Goal: Task Accomplishment & Management: Manage account settings

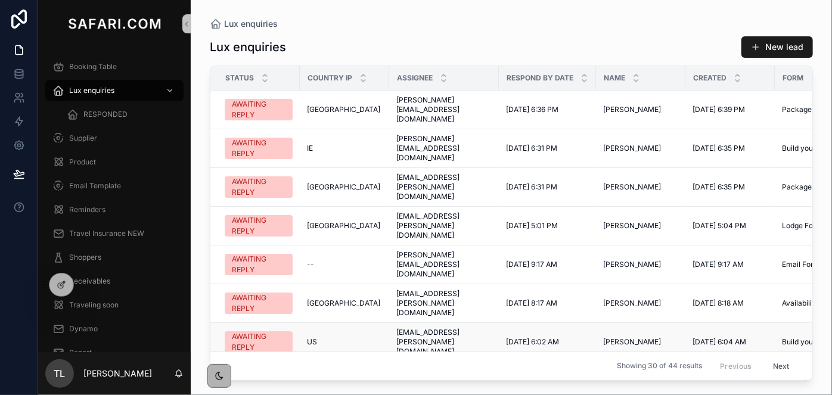
scroll to position [54, 0]
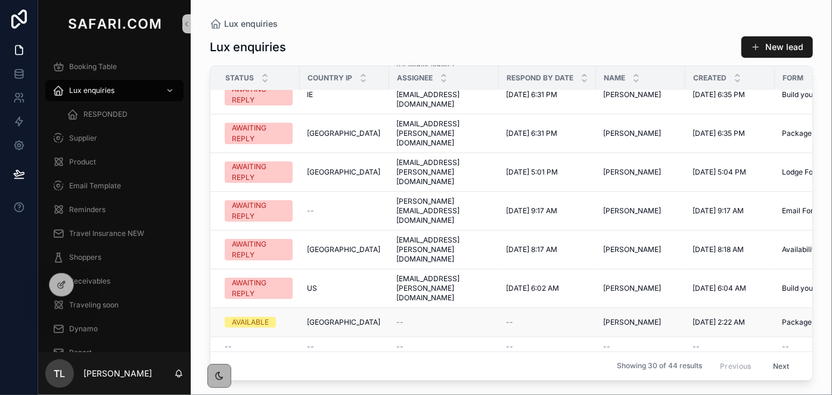
click at [633, 318] on span "Charlotte Gallivan" at bounding box center [632, 323] width 58 height 10
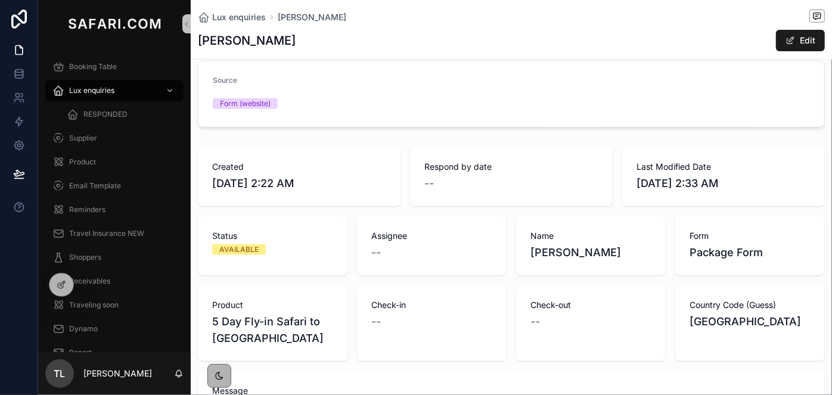
scroll to position [216, 0]
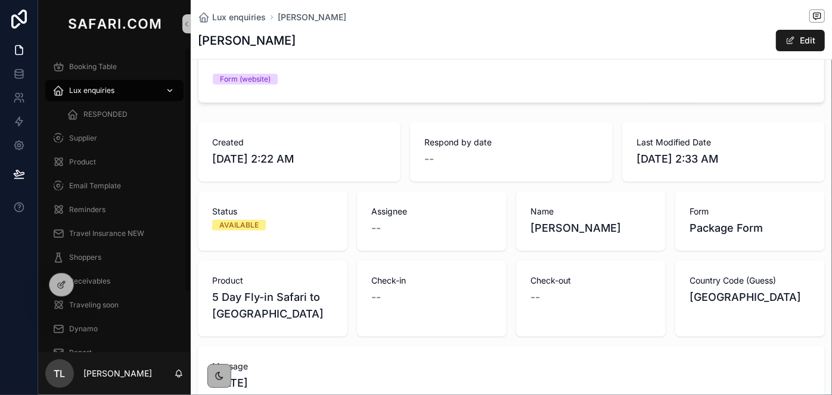
click at [114, 87] on span "Lux enquiries" at bounding box center [91, 91] width 45 height 10
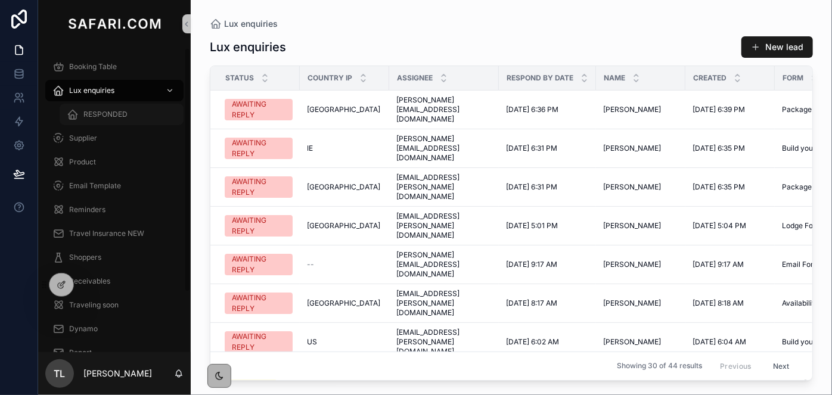
click at [117, 116] on span "RESPONDED" at bounding box center [105, 115] width 44 height 10
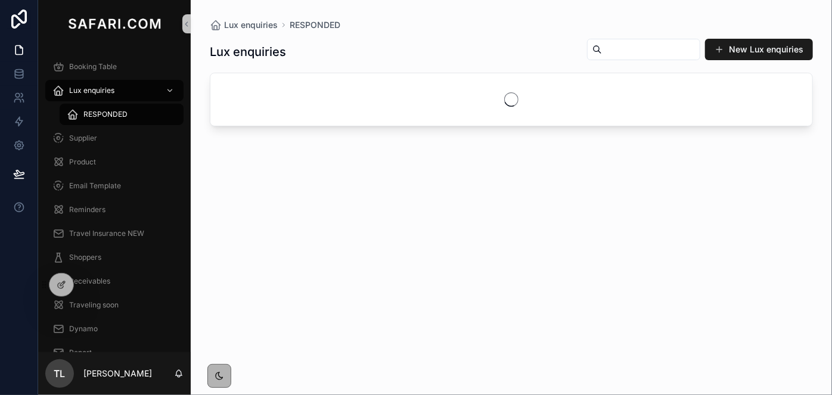
click at [628, 44] on input "scrollable content" at bounding box center [651, 49] width 98 height 17
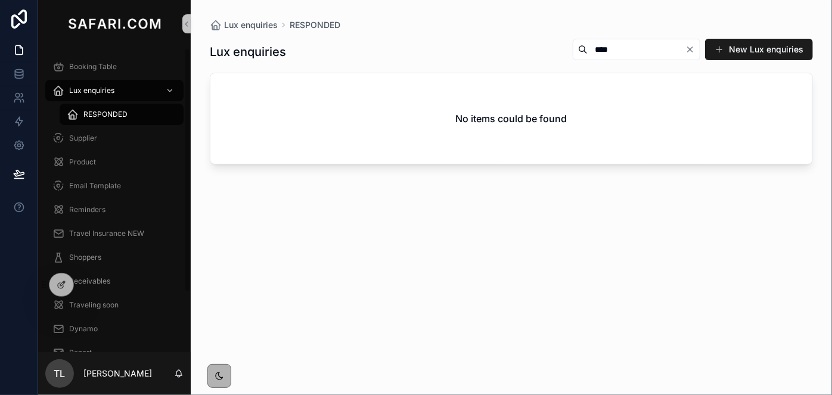
click at [114, 110] on span "RESPONDED" at bounding box center [105, 115] width 44 height 10
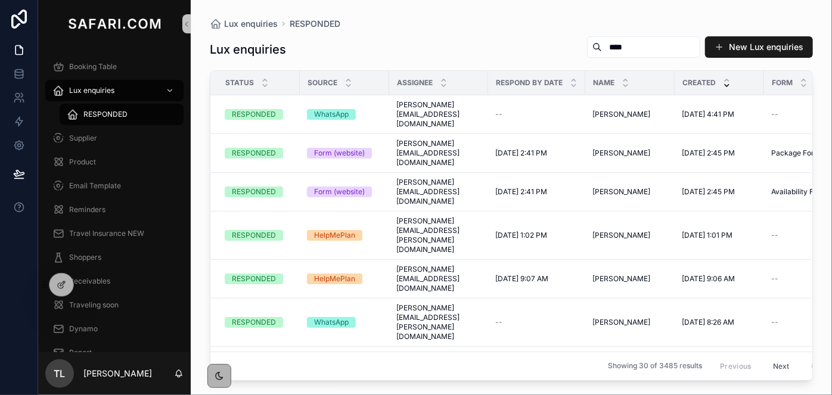
click at [602, 44] on input "****" at bounding box center [651, 47] width 98 height 17
type input "*****"
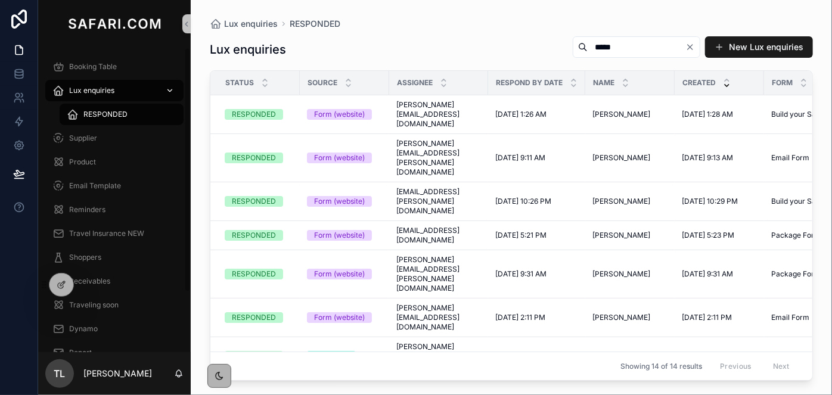
click at [140, 87] on div "Lux enquiries" at bounding box center [114, 90] width 124 height 19
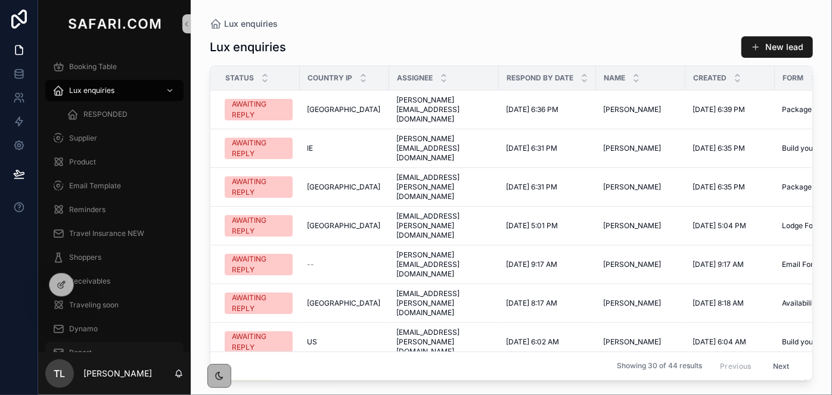
click at [86, 347] on div "Report" at bounding box center [114, 352] width 124 height 19
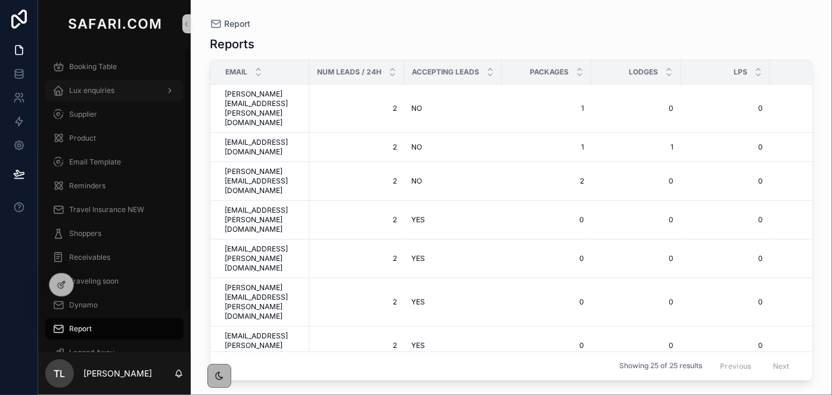
click at [101, 92] on span "Lux enquiries" at bounding box center [91, 91] width 45 height 10
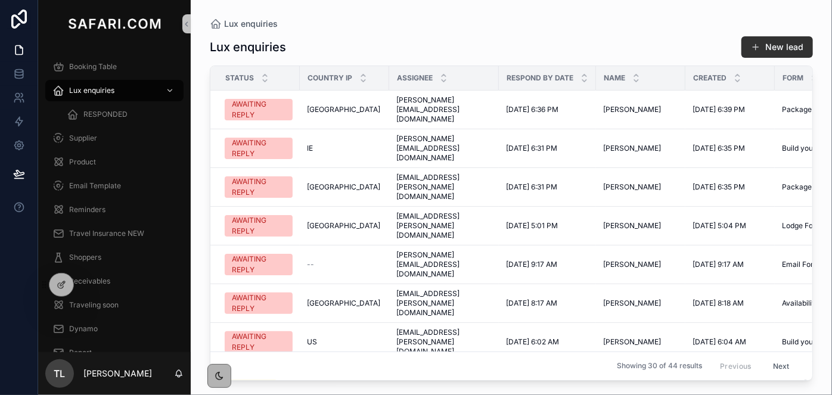
click at [763, 48] on button "New lead" at bounding box center [778, 46] width 72 height 21
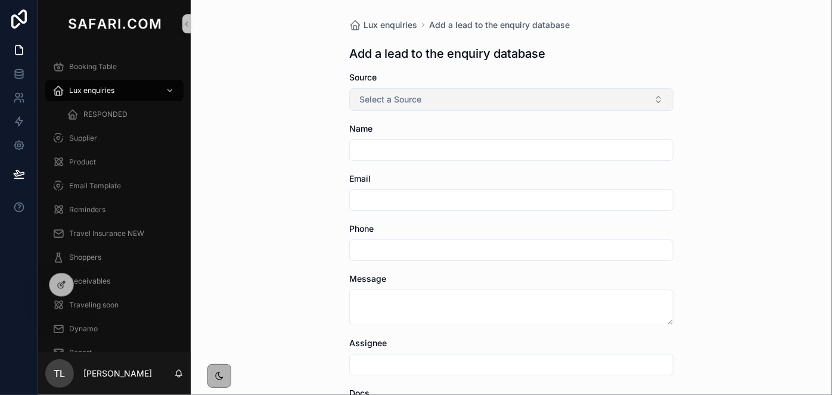
click at [506, 93] on button "Select a Source" at bounding box center [511, 99] width 324 height 23
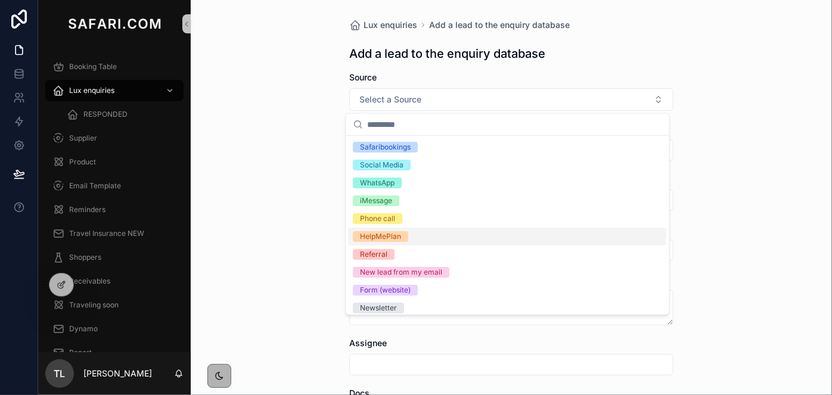
click at [394, 236] on div "HelpMePlan" at bounding box center [381, 236] width 41 height 11
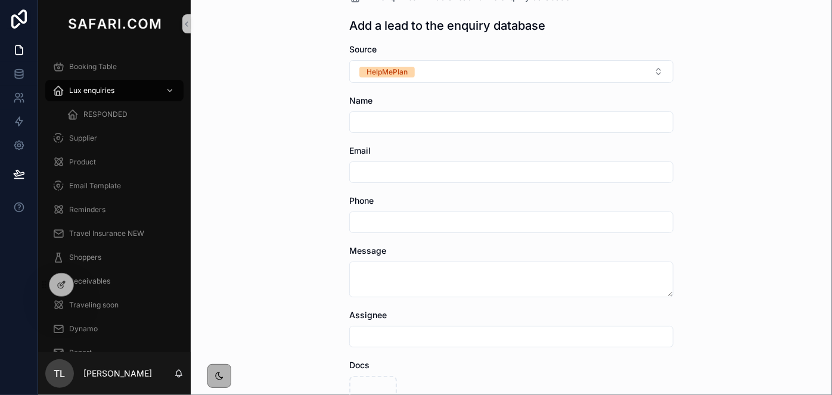
scroll to position [54, 0]
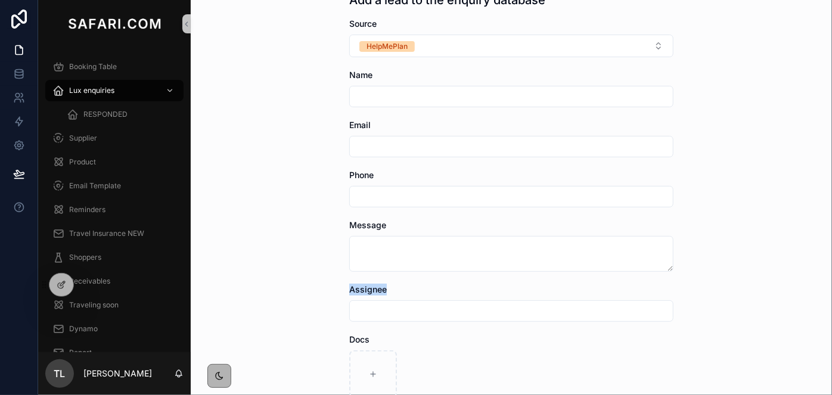
drag, startPoint x: 405, startPoint y: 282, endPoint x: 388, endPoint y: 237, distance: 48.3
click at [389, 246] on form "Source HelpMePlan Name Email Phone Message Assignee Docs Save" at bounding box center [511, 266] width 324 height 497
click at [391, 250] on textarea "scrollable content" at bounding box center [511, 254] width 324 height 36
click at [387, 246] on textarea "scrollable content" at bounding box center [511, 254] width 324 height 36
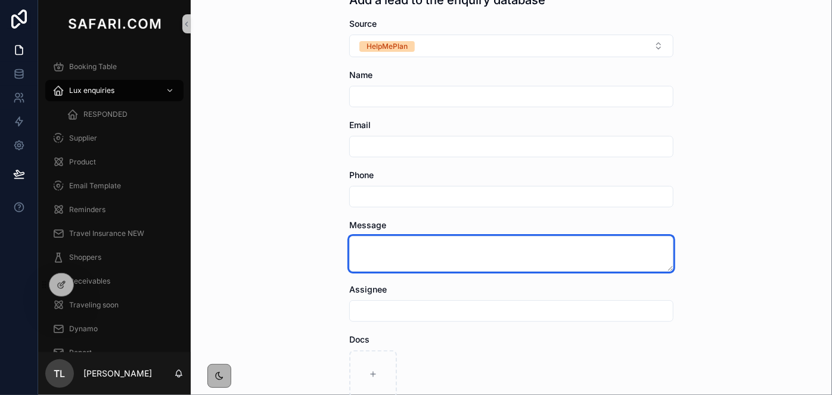
paste textarea "**********"
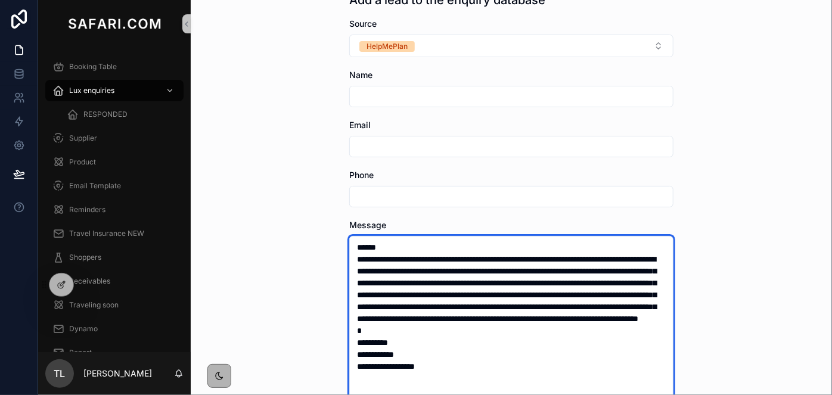
paste textarea "**********"
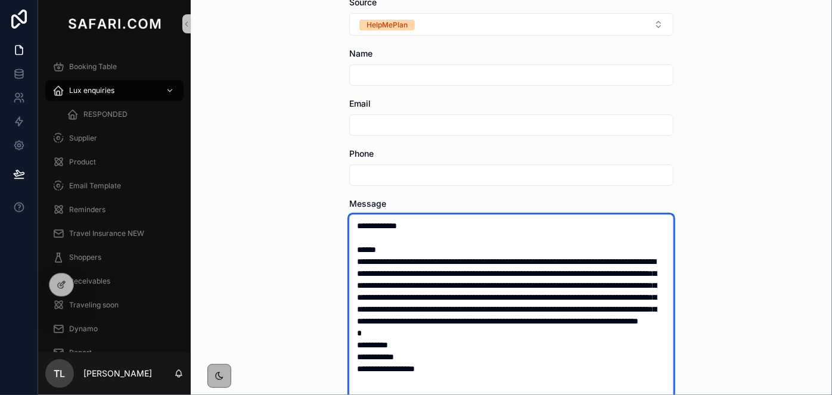
scroll to position [108, 0]
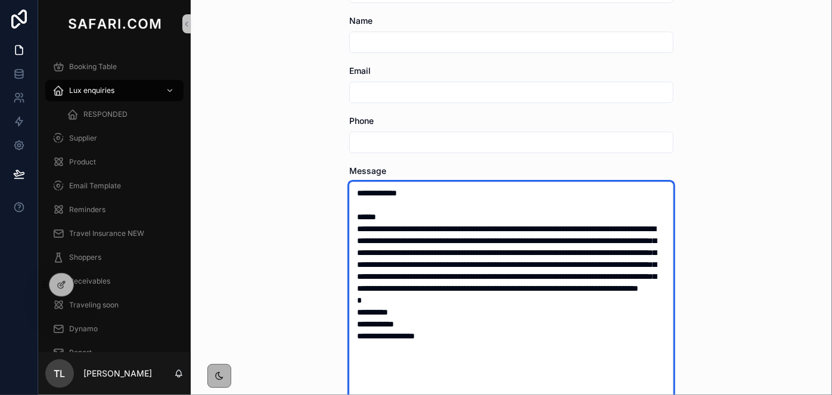
click at [379, 337] on textarea "**********" at bounding box center [511, 366] width 324 height 368
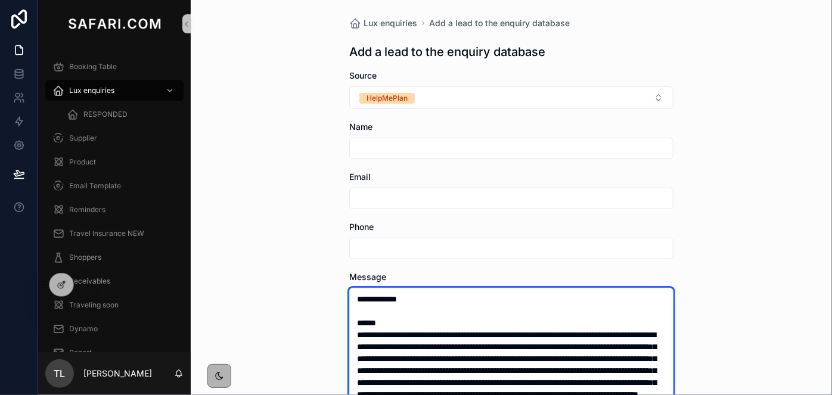
scroll to position [0, 0]
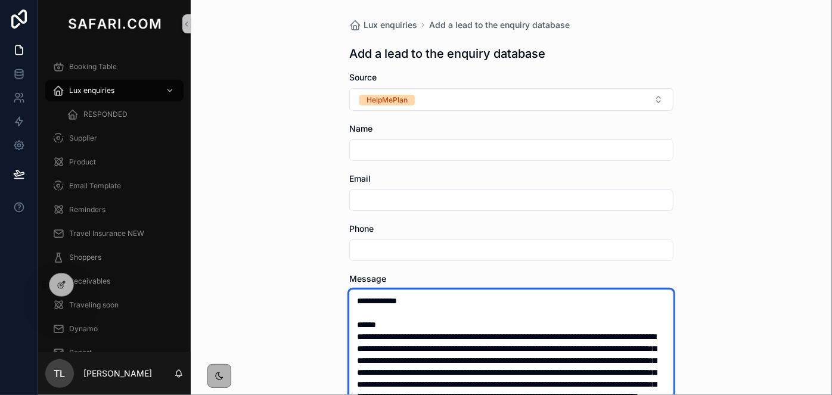
type textarea "**********"
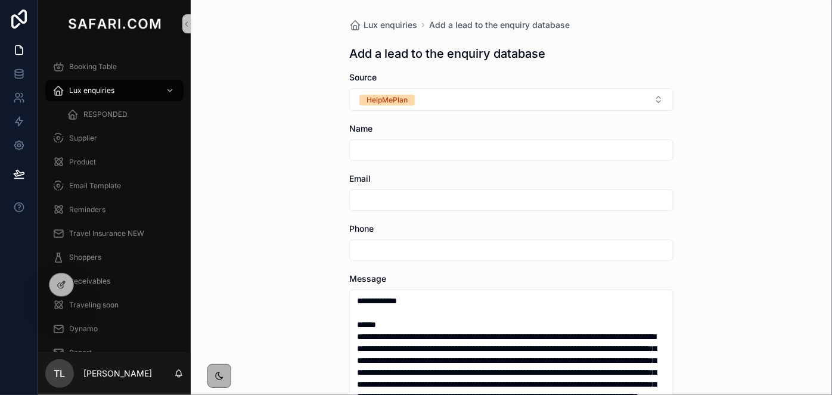
click at [378, 153] on input "scrollable content" at bounding box center [511, 150] width 323 height 17
paste input "**********"
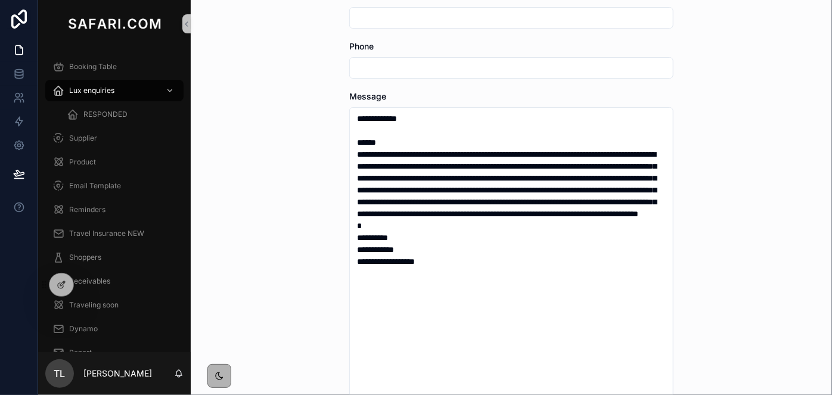
scroll to position [216, 0]
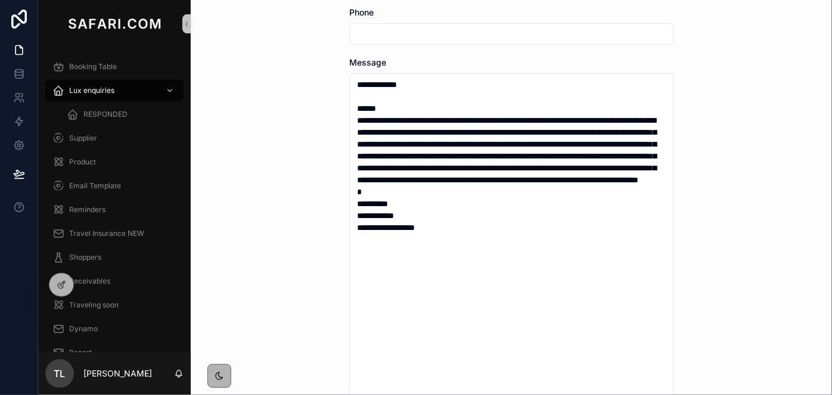
type input "**********"
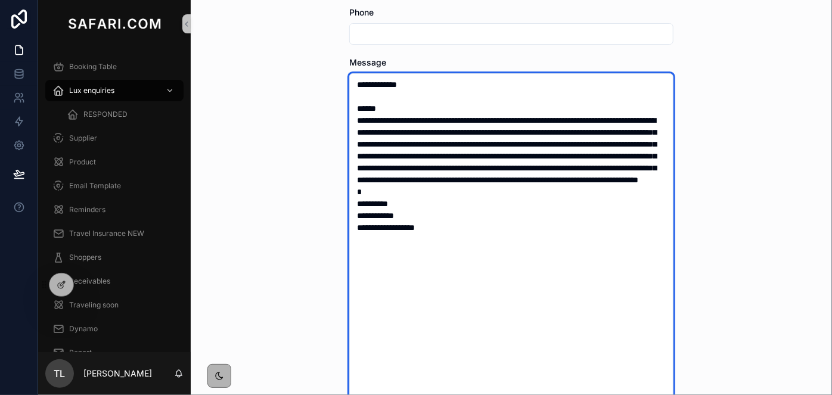
click at [454, 224] on textarea "**********" at bounding box center [511, 257] width 324 height 368
click at [460, 253] on textarea "**********" at bounding box center [511, 257] width 324 height 368
click at [435, 250] on textarea "**********" at bounding box center [511, 257] width 324 height 368
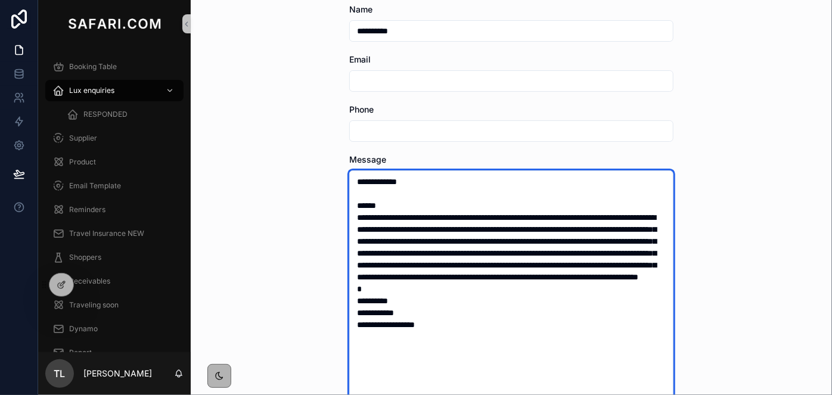
scroll to position [0, 0]
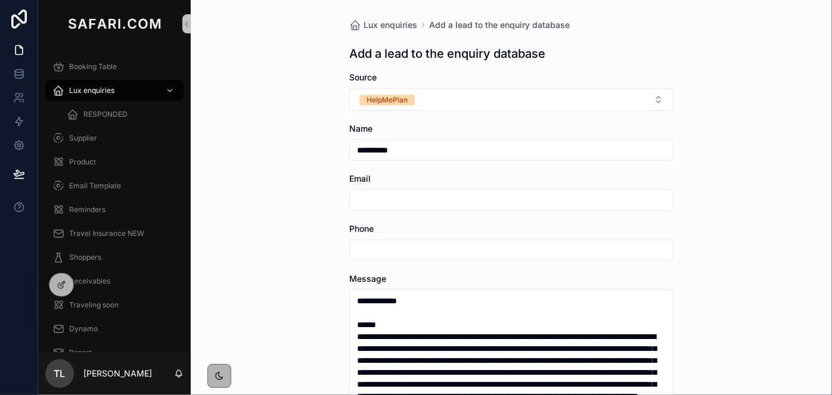
click at [365, 202] on input "scrollable content" at bounding box center [511, 200] width 323 height 17
paste input "**********"
type input "**********"
click at [283, 277] on div "**********" at bounding box center [512, 197] width 642 height 395
click at [367, 247] on input "scrollable content" at bounding box center [511, 250] width 323 height 17
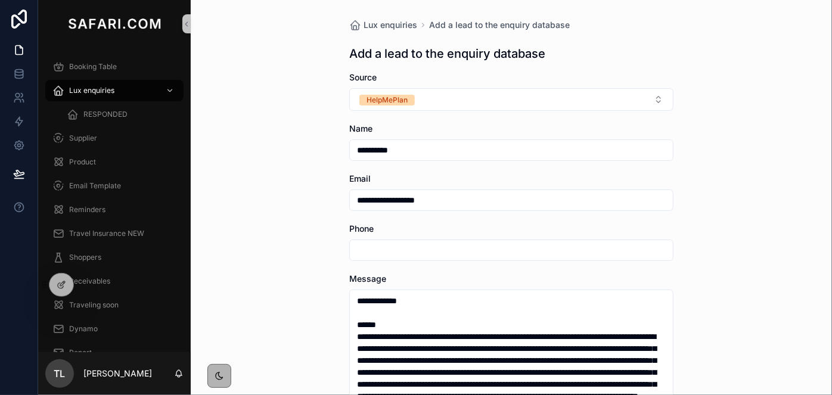
paste input "**********"
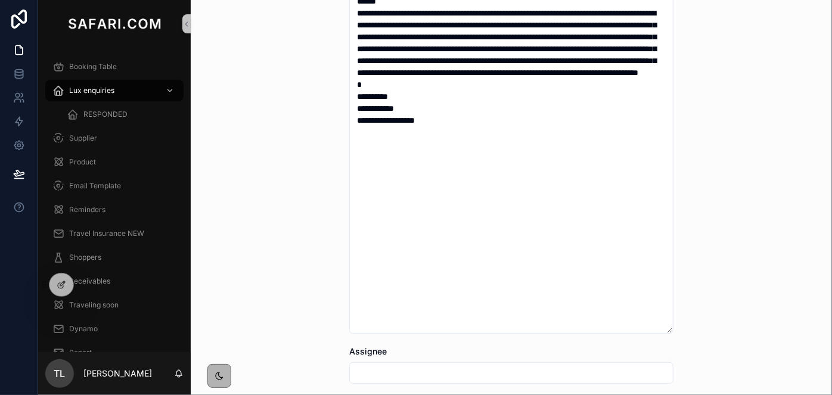
scroll to position [379, 0]
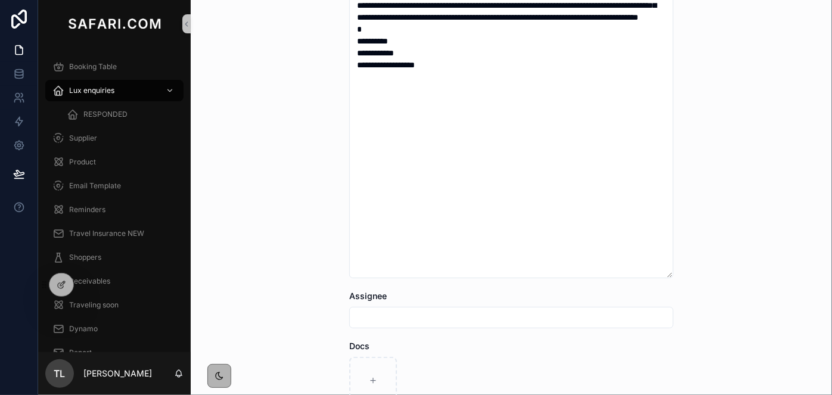
type input "**********"
click at [376, 312] on input "scrollable content" at bounding box center [511, 317] width 323 height 17
type input "**********"
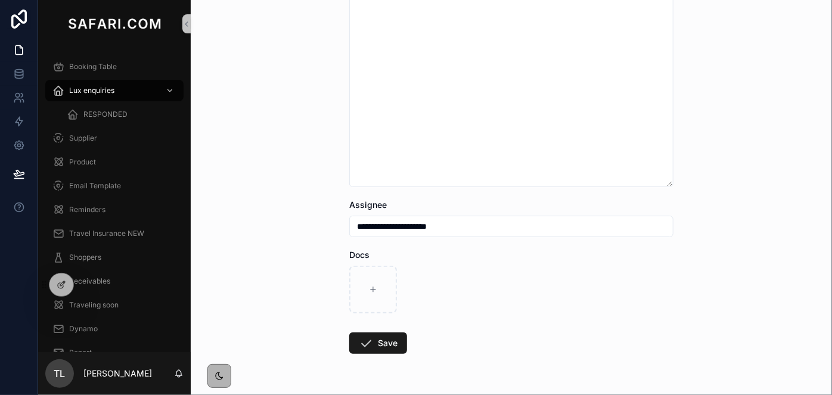
scroll to position [488, 0]
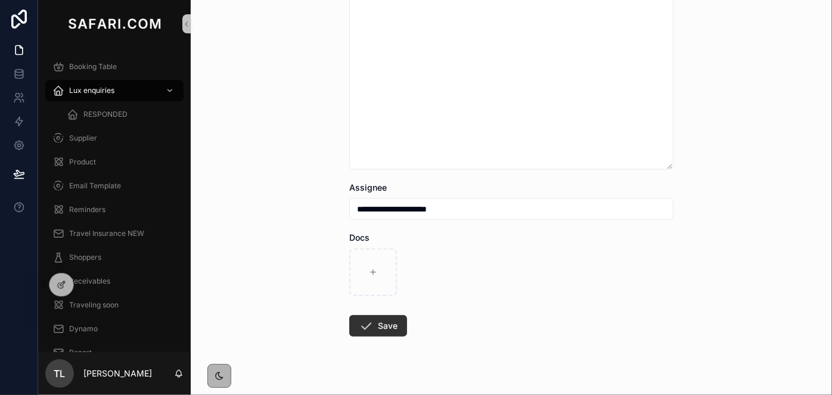
click at [374, 330] on button "Save" at bounding box center [378, 325] width 58 height 21
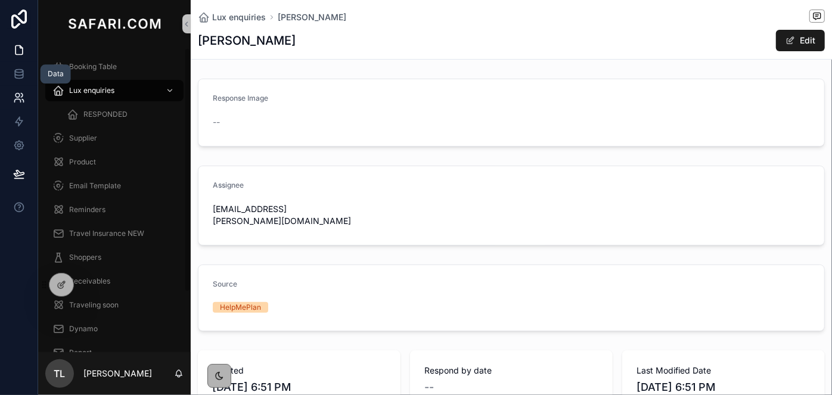
drag, startPoint x: 14, startPoint y: 78, endPoint x: 27, endPoint y: 95, distance: 22.2
click at [14, 78] on icon at bounding box center [19, 74] width 12 height 12
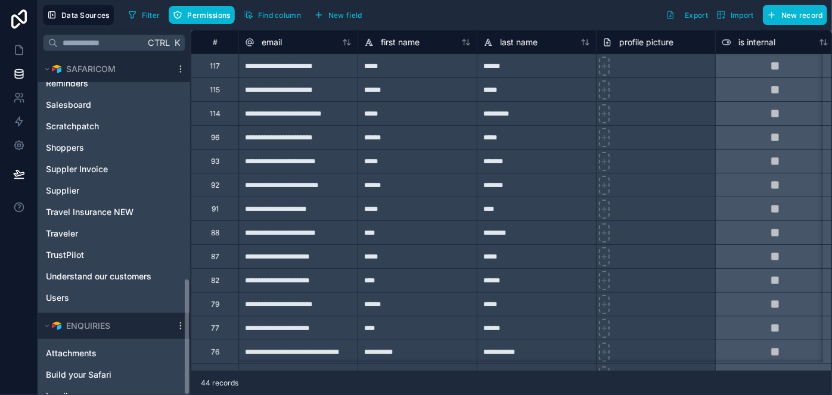
scroll to position [642, 0]
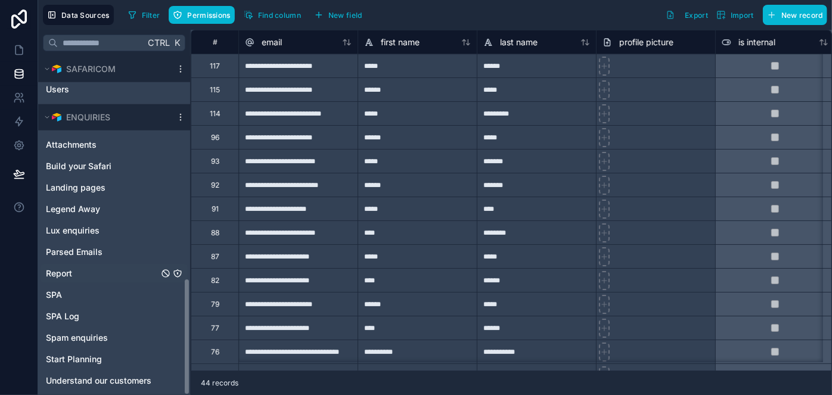
click at [58, 274] on span "Report" at bounding box center [59, 274] width 26 height 12
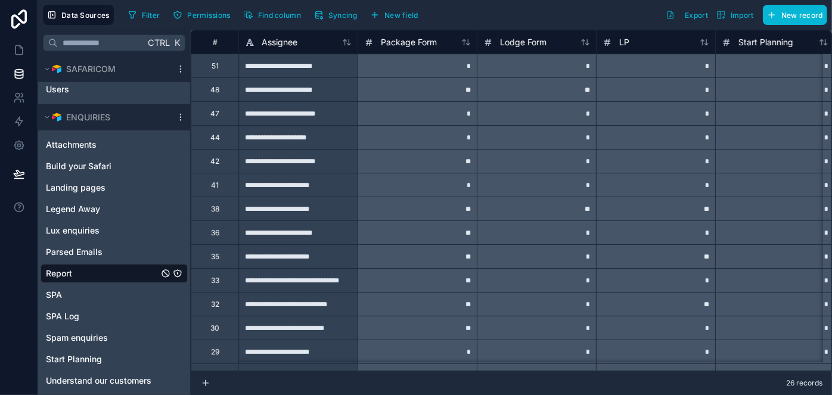
click at [309, 92] on div "**********" at bounding box center [297, 90] width 119 height 24
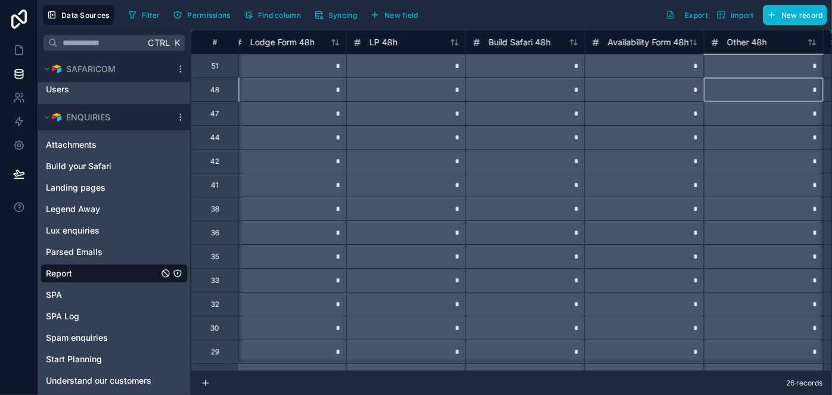
scroll to position [0, 3112]
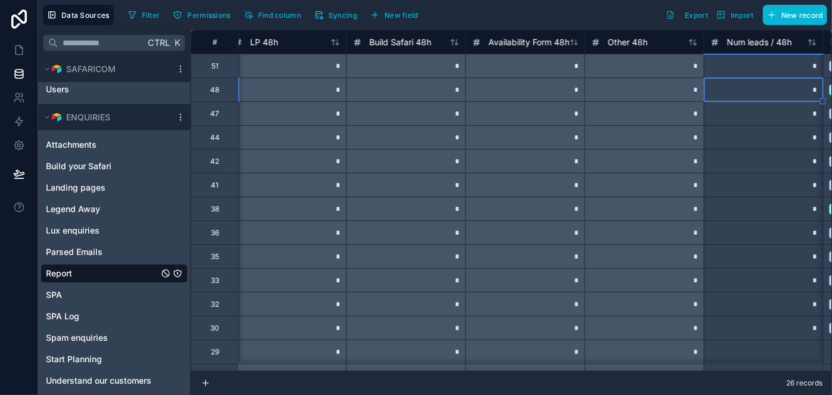
type input "*"
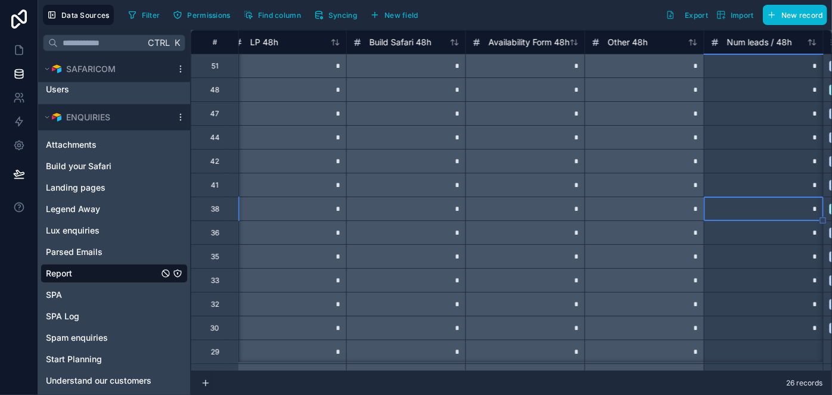
scroll to position [0, 3231]
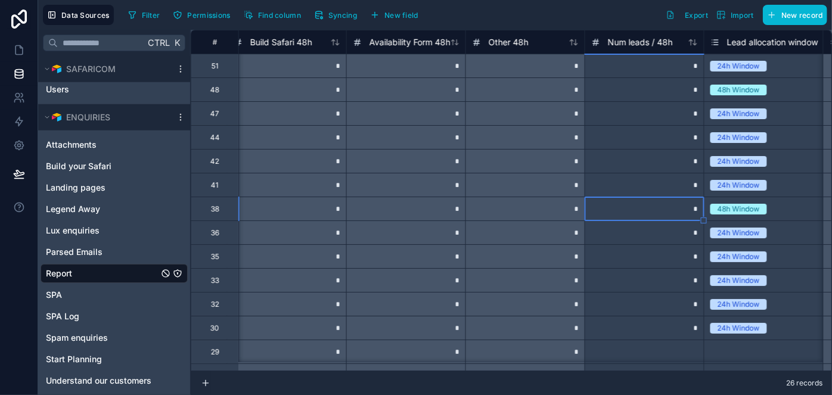
type input "*"
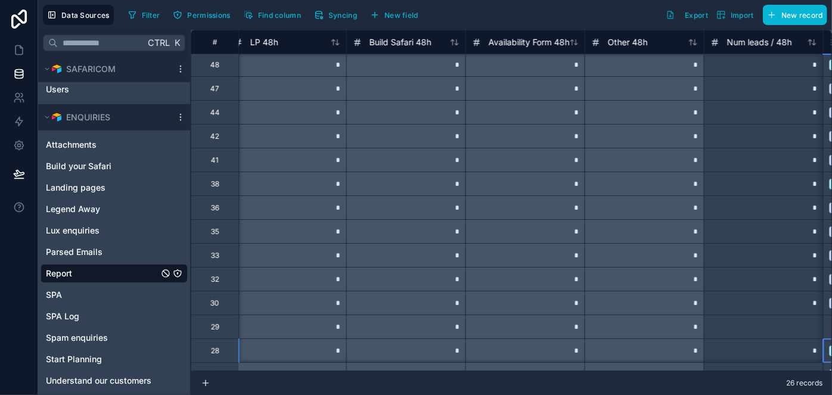
scroll to position [25, 3231]
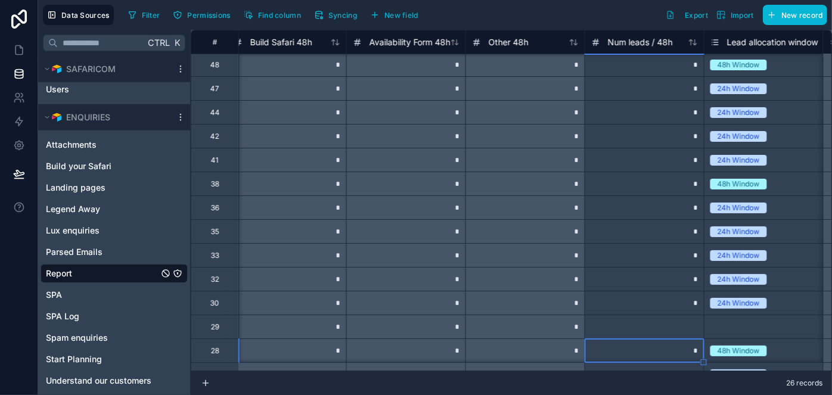
type input "*"
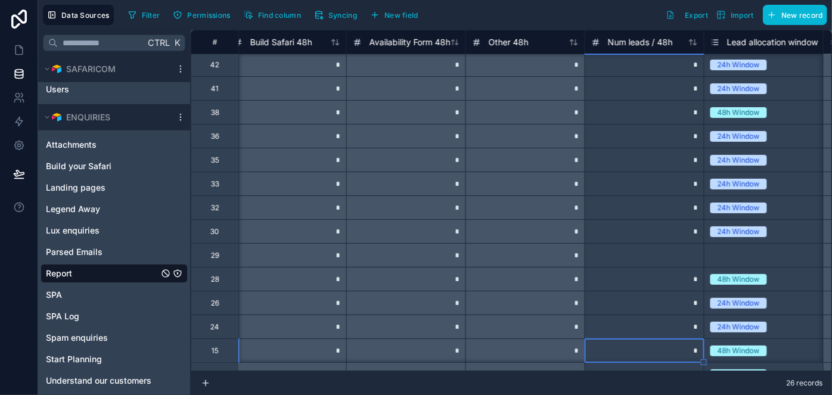
scroll to position [120, 3231]
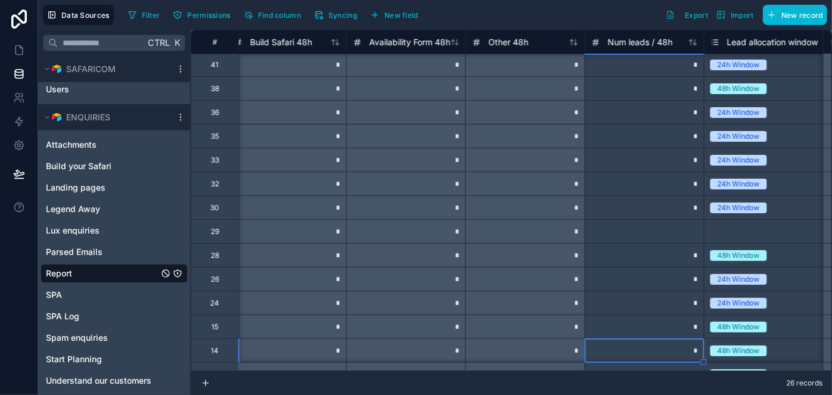
type input "*"
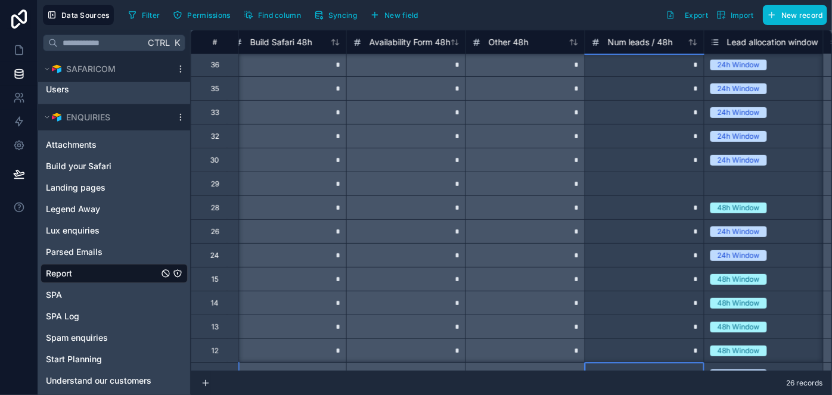
scroll to position [192, 3231]
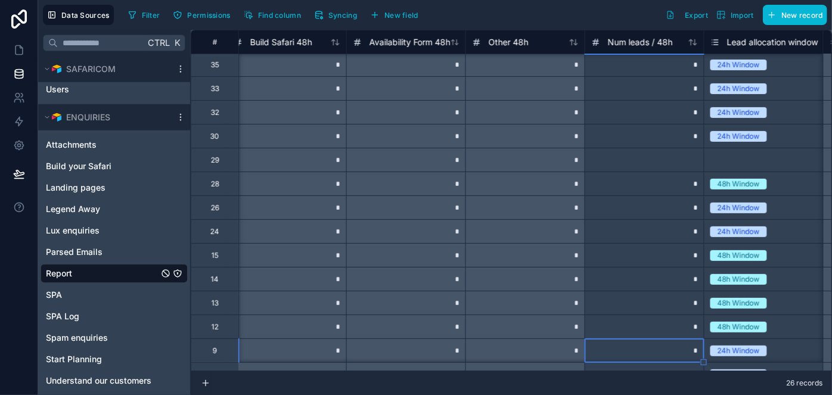
type input "*"
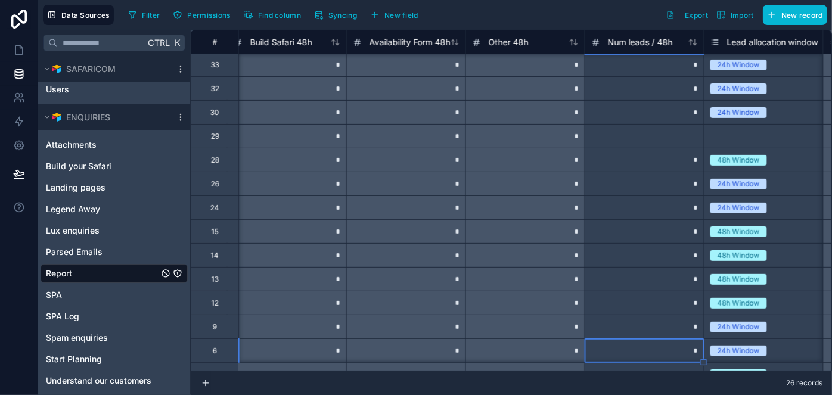
type input "*"
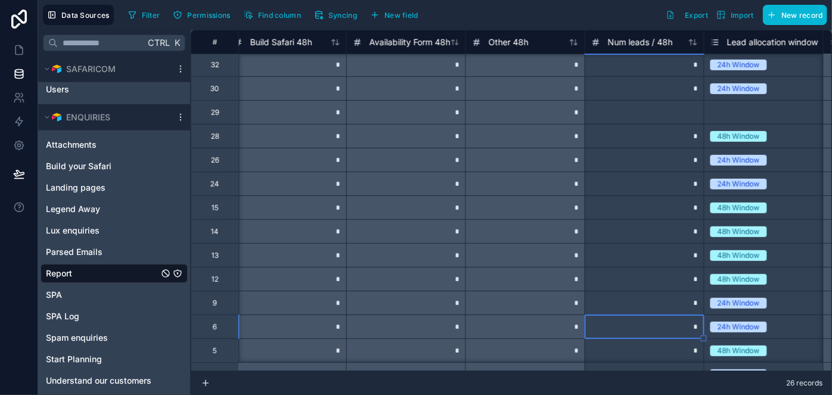
type input "*"
click at [680, 302] on div "*" at bounding box center [644, 303] width 119 height 24
type input "*"
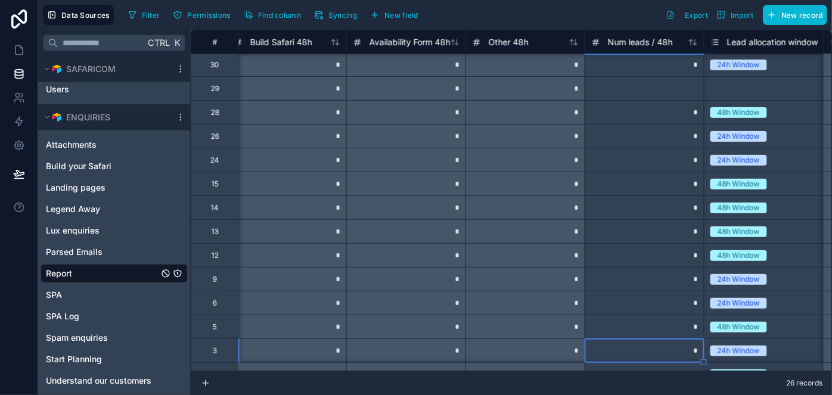
scroll to position [311, 3231]
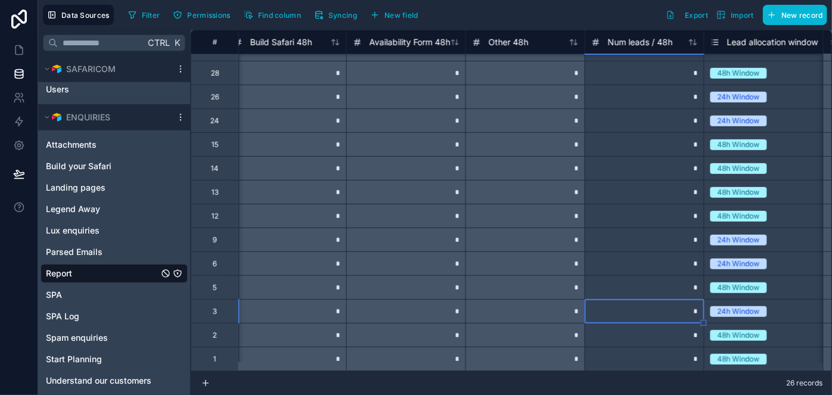
click at [679, 353] on div "*" at bounding box center [644, 359] width 119 height 24
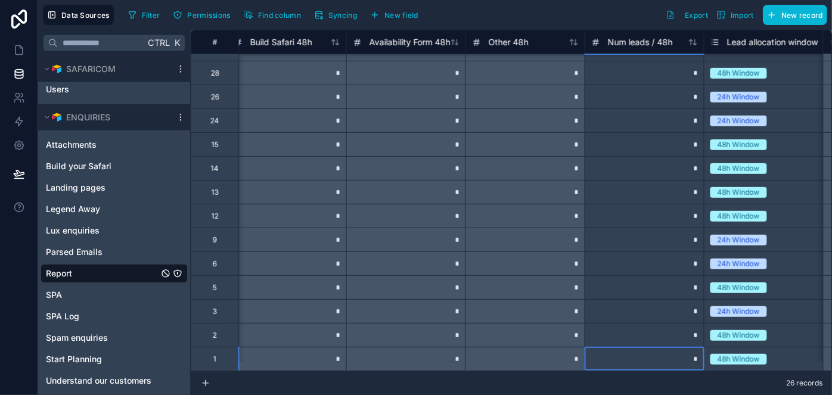
type input "*"
click at [605, 275] on div "*" at bounding box center [644, 287] width 119 height 24
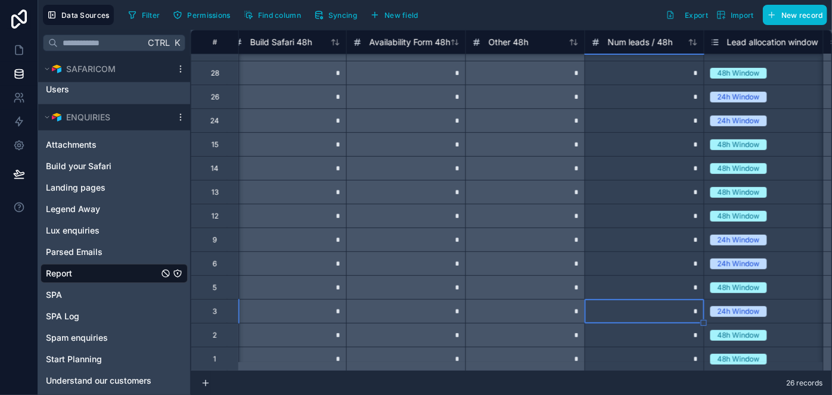
drag, startPoint x: 512, startPoint y: 328, endPoint x: 521, endPoint y: 333, distance: 9.9
click at [513, 327] on div "*" at bounding box center [525, 335] width 119 height 24
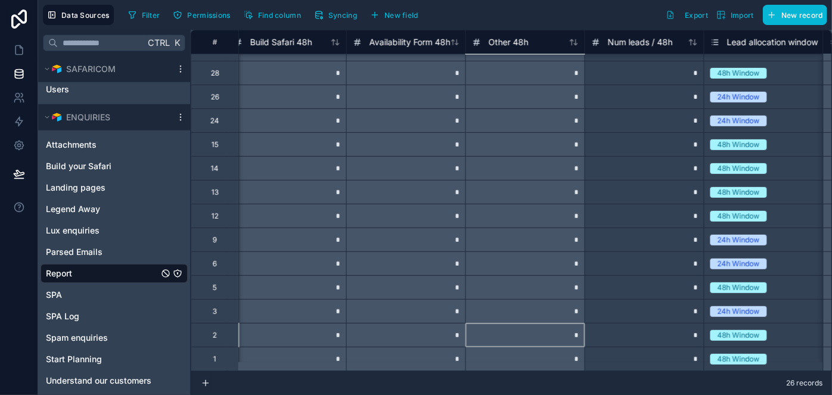
click at [702, 352] on div "*" at bounding box center [644, 359] width 119 height 24
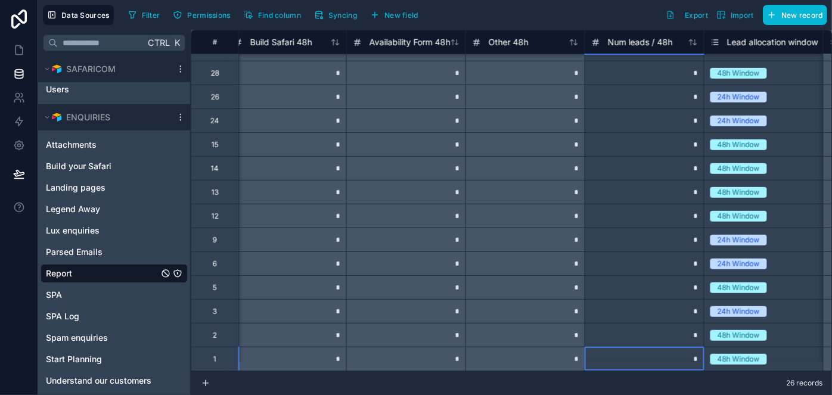
click at [692, 334] on div "*" at bounding box center [644, 335] width 119 height 24
click at [691, 306] on div "*" at bounding box center [644, 311] width 119 height 24
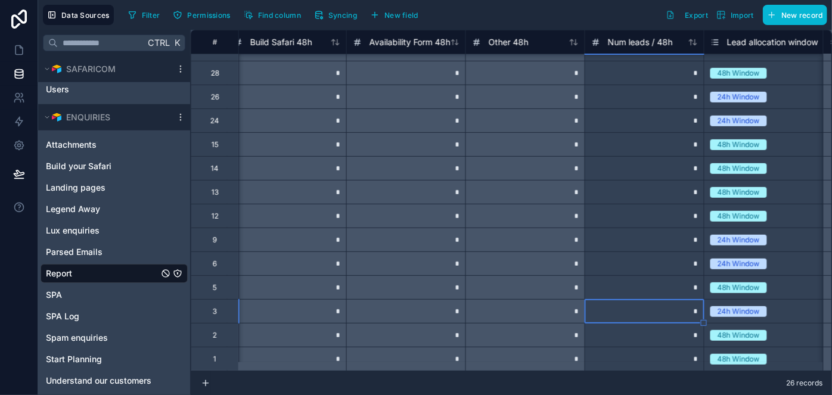
click at [696, 283] on div "*" at bounding box center [644, 287] width 119 height 24
click at [690, 256] on div "*" at bounding box center [644, 264] width 119 height 24
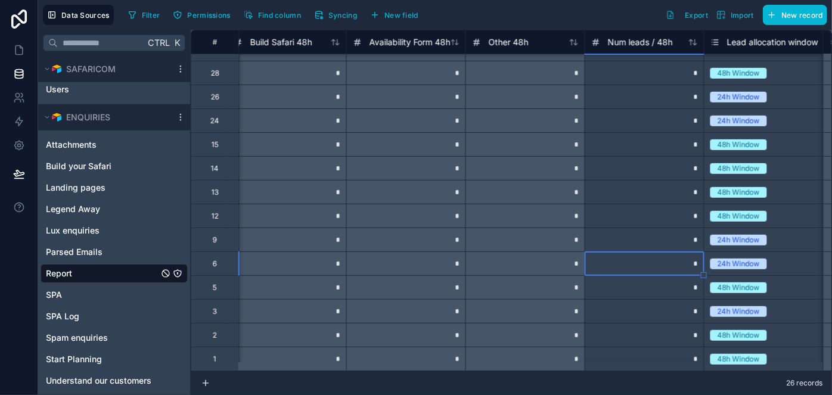
click at [687, 231] on div "*" at bounding box center [644, 240] width 119 height 24
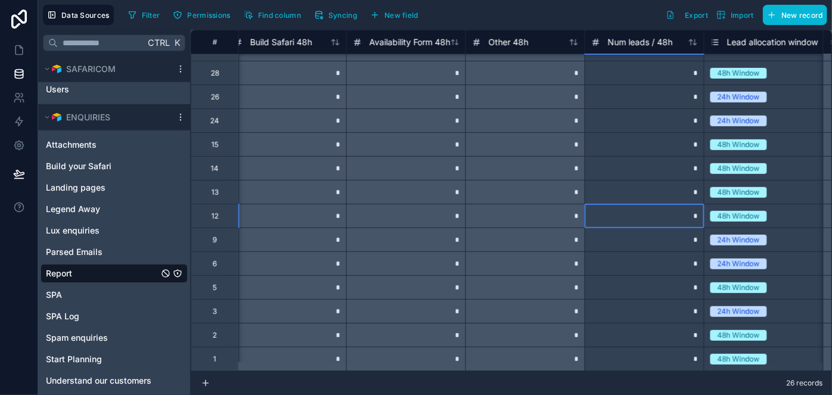
click at [687, 210] on div "*" at bounding box center [644, 216] width 119 height 24
click at [692, 190] on div "*" at bounding box center [644, 192] width 119 height 24
click at [684, 164] on div "*" at bounding box center [644, 168] width 119 height 24
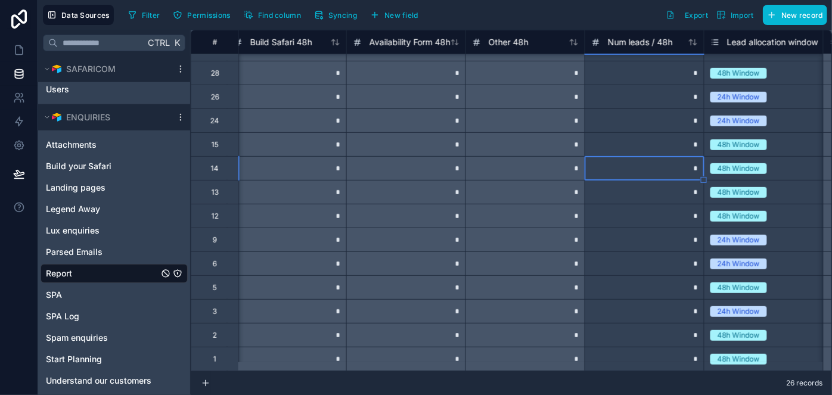
click at [677, 142] on div "*" at bounding box center [644, 144] width 119 height 24
click at [673, 115] on div "*" at bounding box center [644, 121] width 119 height 24
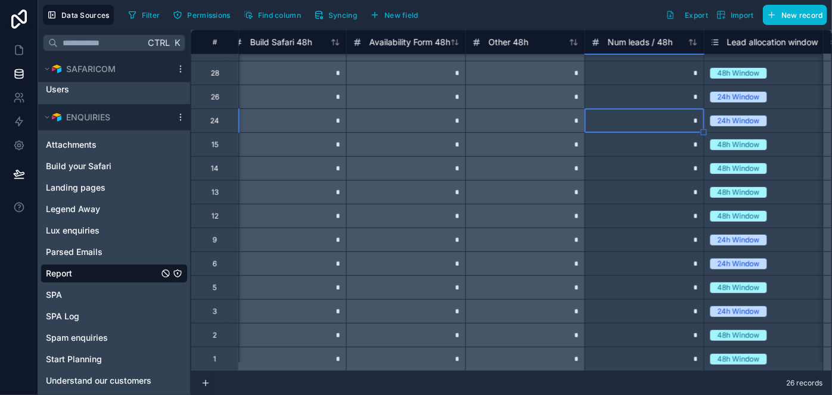
click at [669, 109] on div "*" at bounding box center [644, 121] width 119 height 24
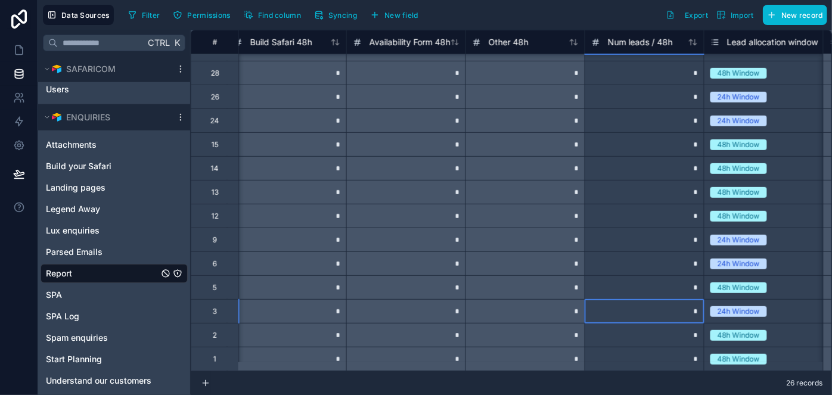
click at [692, 304] on div "*" at bounding box center [644, 311] width 119 height 24
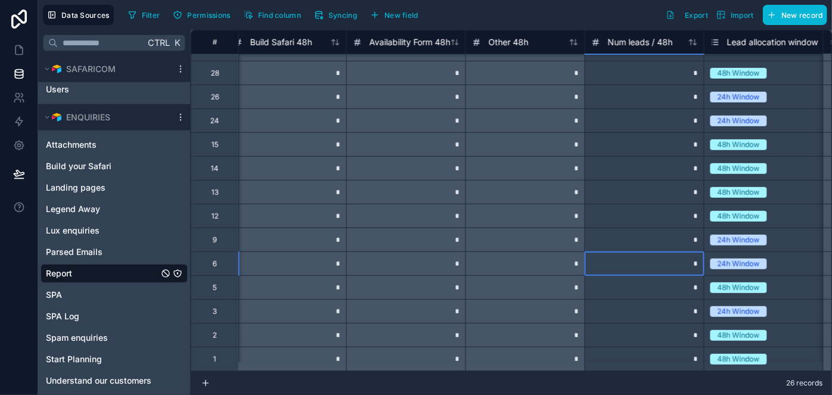
click at [687, 252] on div "*" at bounding box center [644, 264] width 119 height 24
click at [685, 236] on div "*" at bounding box center [644, 240] width 119 height 24
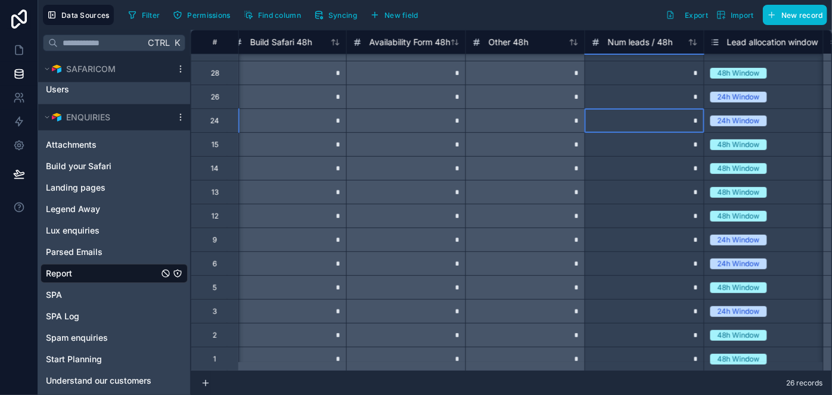
drag, startPoint x: 677, startPoint y: 116, endPoint x: 676, endPoint y: 110, distance: 6.6
click at [677, 116] on div "*" at bounding box center [644, 121] width 119 height 24
click at [676, 91] on div "*" at bounding box center [644, 97] width 119 height 24
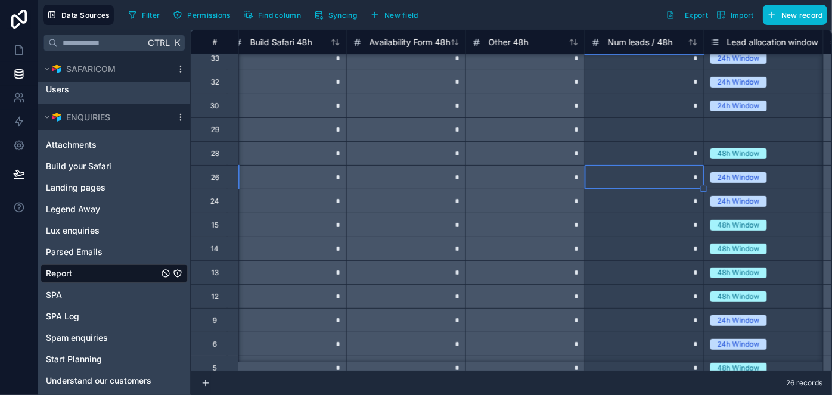
scroll to position [202, 3231]
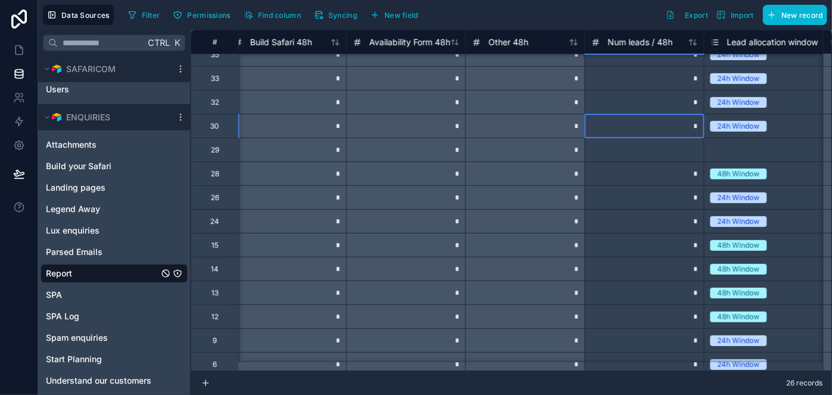
click at [683, 127] on div "*" at bounding box center [644, 126] width 119 height 24
click at [679, 106] on div "*" at bounding box center [644, 102] width 119 height 24
click at [678, 83] on div "*" at bounding box center [644, 78] width 119 height 24
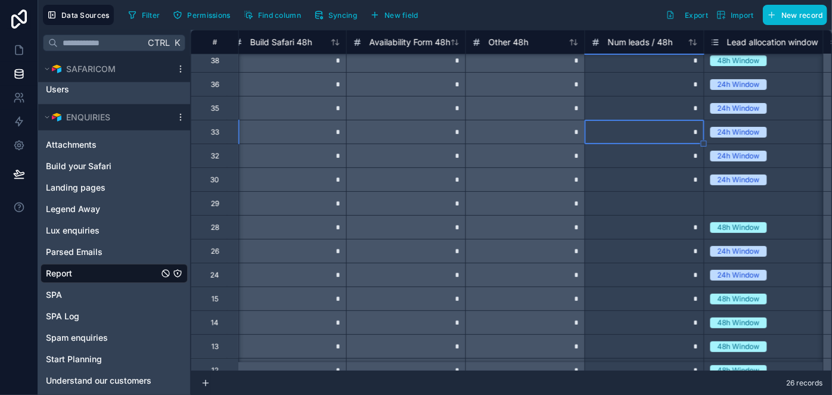
scroll to position [148, 3231]
click at [677, 110] on div "*" at bounding box center [644, 109] width 119 height 24
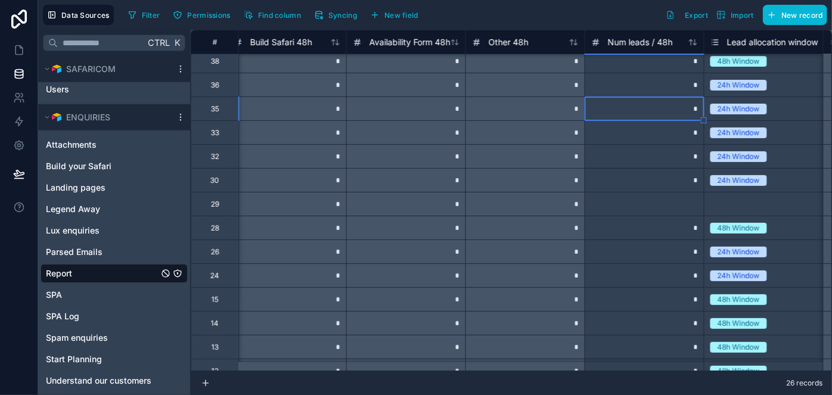
click at [668, 91] on div "*" at bounding box center [644, 85] width 119 height 24
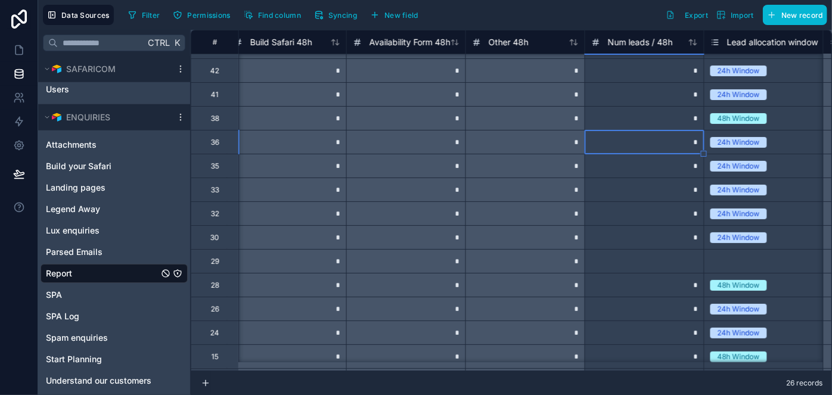
scroll to position [39, 3231]
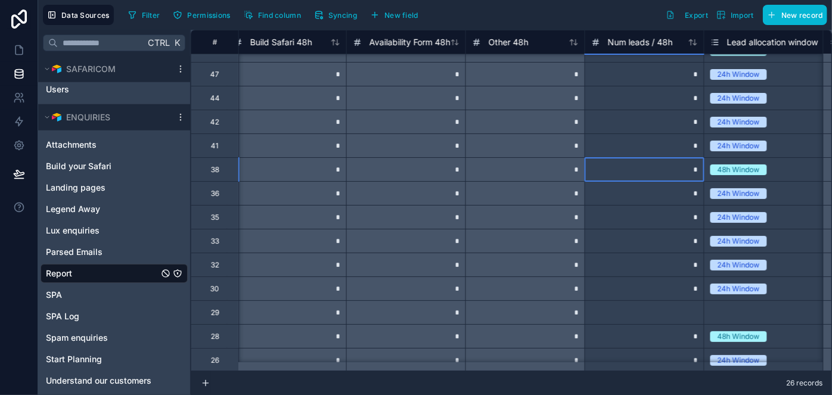
click at [680, 168] on div "*" at bounding box center [644, 169] width 119 height 24
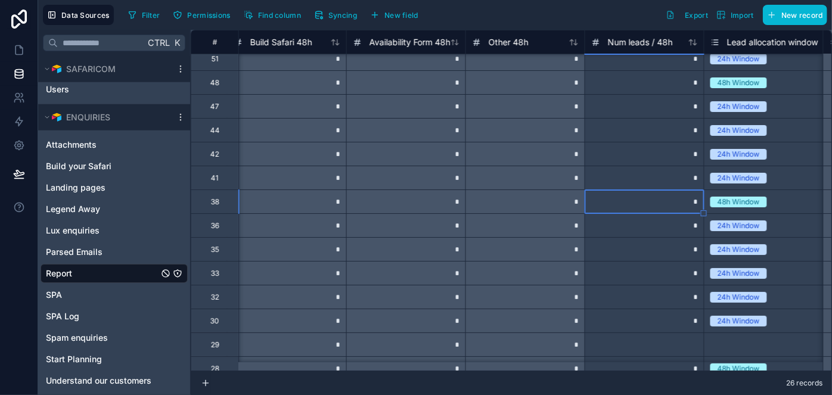
scroll to position [0, 3231]
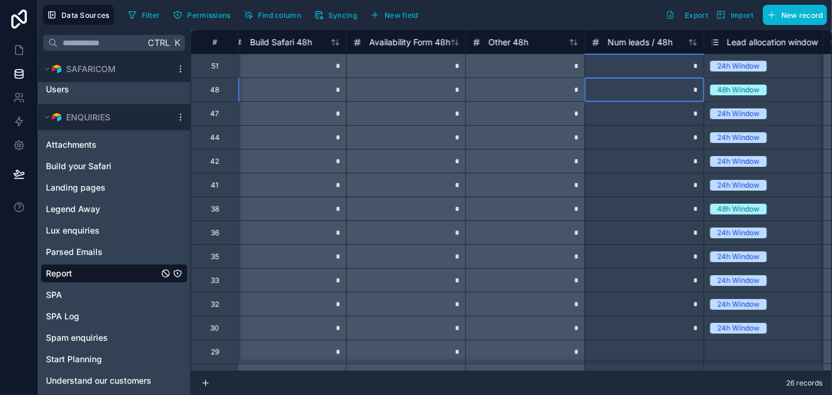
click at [667, 91] on div "*" at bounding box center [644, 90] width 119 height 24
click at [14, 53] on icon at bounding box center [19, 50] width 12 height 12
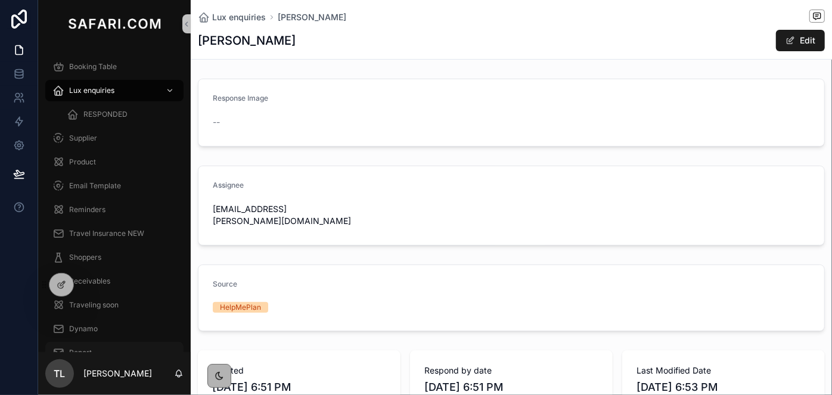
click at [99, 348] on div "Report" at bounding box center [114, 352] width 124 height 19
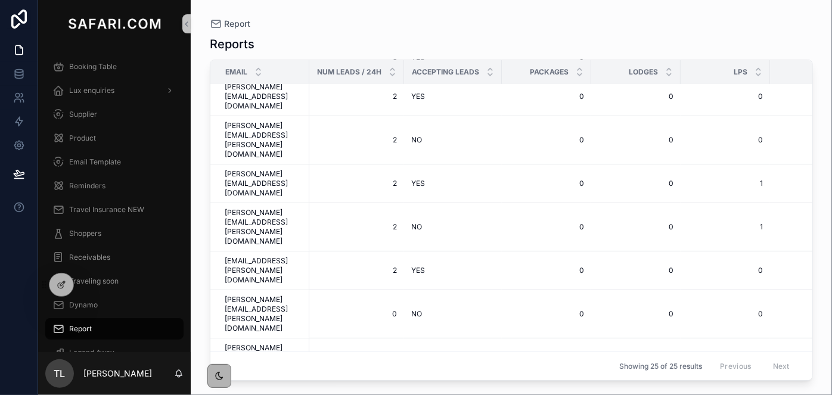
scroll to position [456, 0]
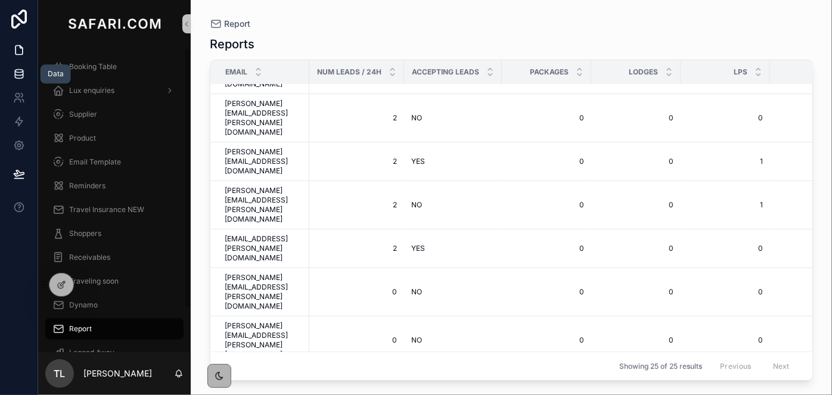
click at [16, 73] on icon at bounding box center [19, 74] width 12 height 12
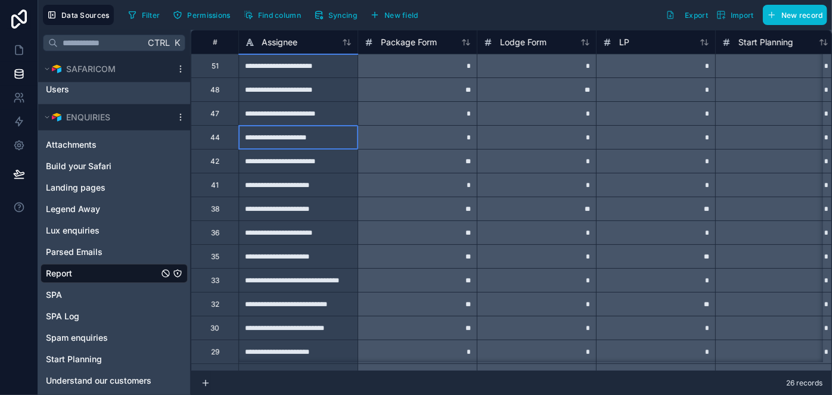
click at [299, 145] on div "**********" at bounding box center [297, 137] width 119 height 24
click at [305, 113] on div "**********" at bounding box center [297, 113] width 119 height 24
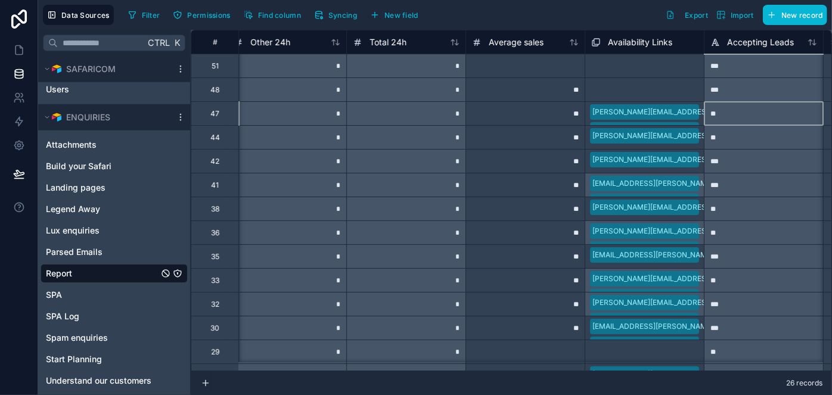
scroll to position [0, 2158]
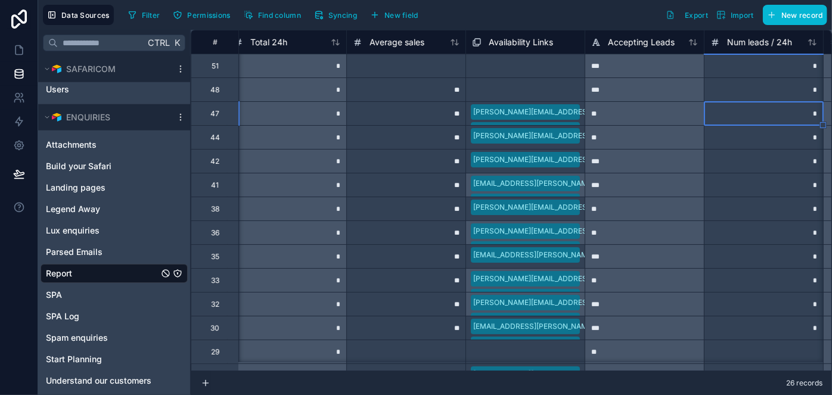
type input "*"
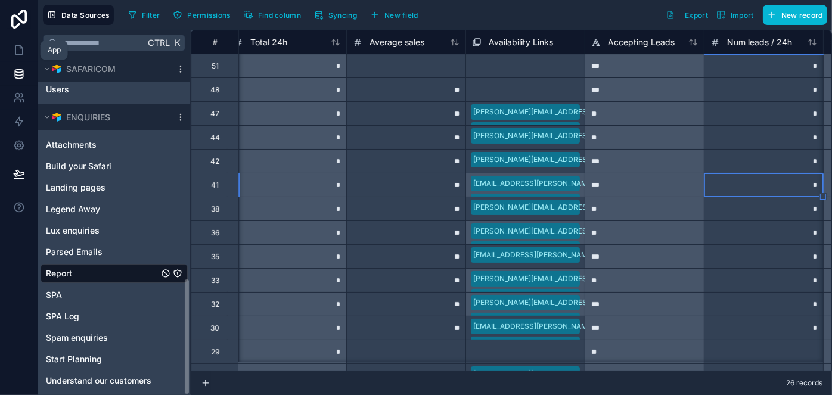
click at [18, 52] on icon at bounding box center [19, 50] width 12 height 12
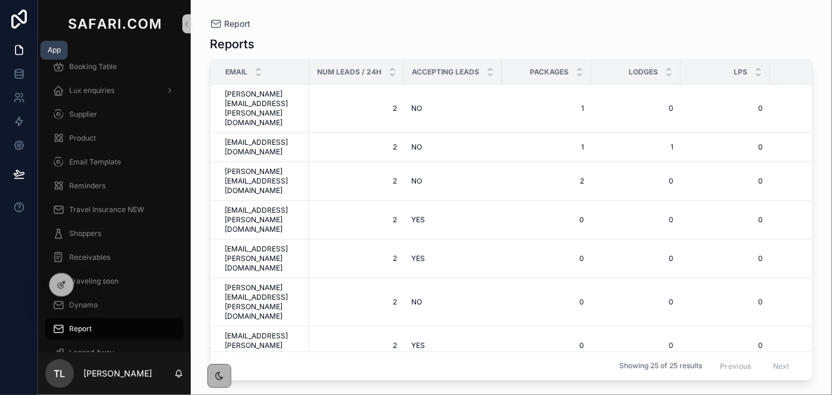
click at [98, 329] on div "Report" at bounding box center [114, 329] width 124 height 19
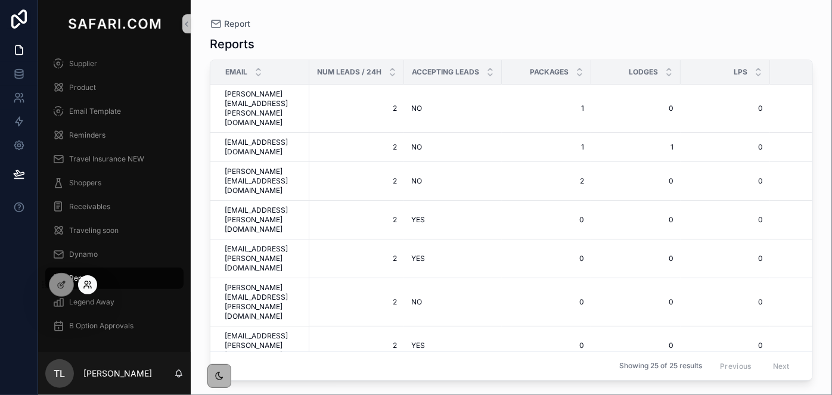
click at [88, 283] on icon at bounding box center [86, 282] width 3 height 3
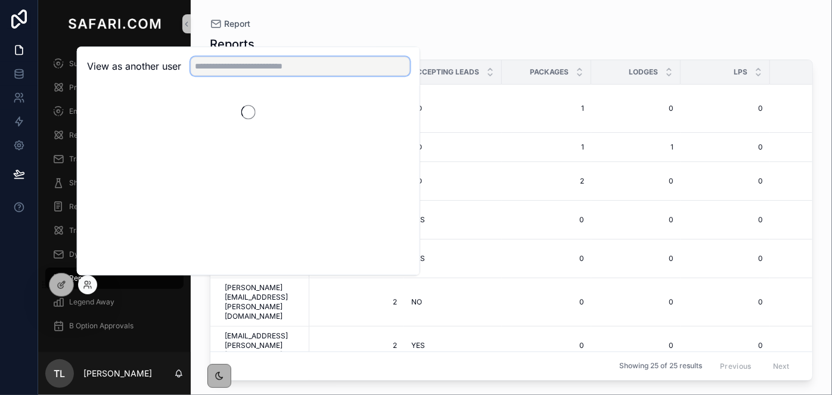
click at [230, 69] on input "text" at bounding box center [300, 66] width 219 height 19
type input "****"
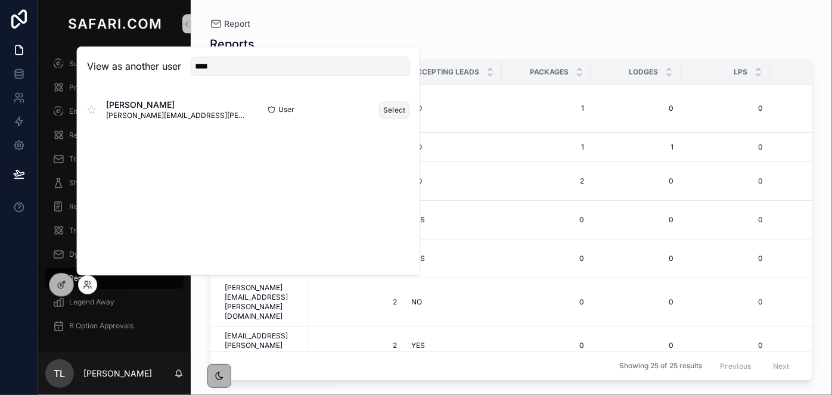
click at [396, 112] on button "Select" at bounding box center [394, 109] width 31 height 17
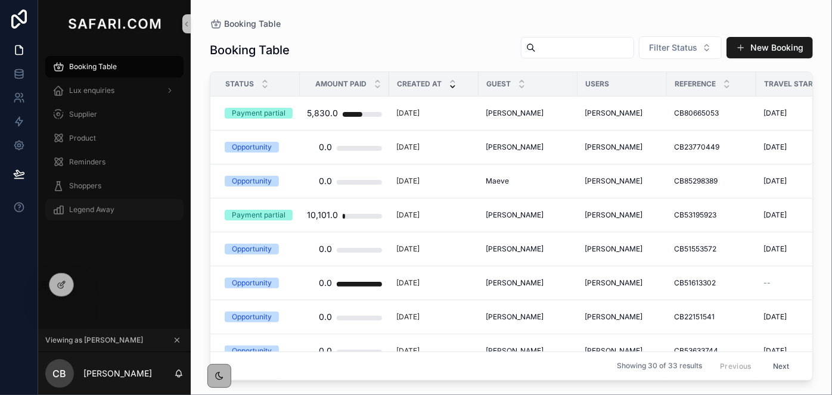
click at [87, 210] on span "Legend Away" at bounding box center [91, 210] width 45 height 10
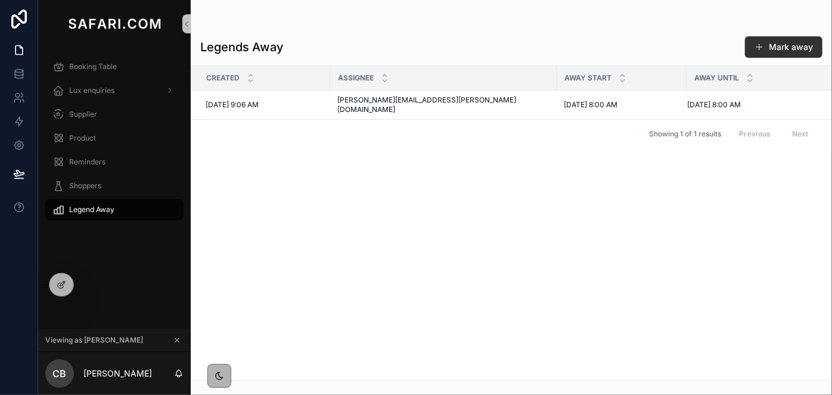
click at [793, 48] on button "Mark away" at bounding box center [784, 46] width 78 height 21
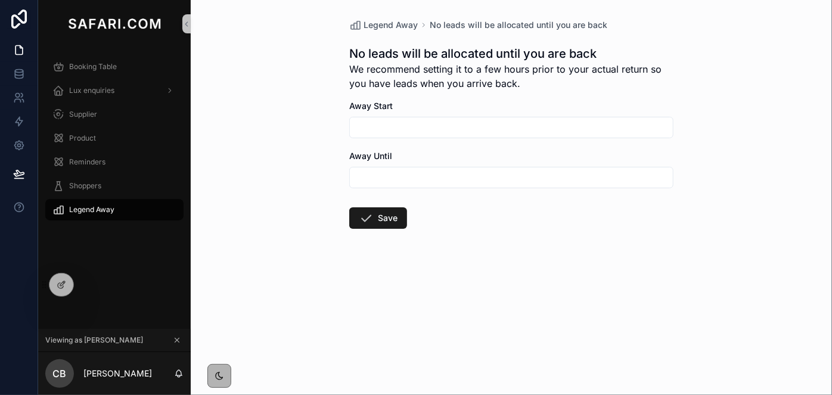
click at [464, 117] on div "scrollable content" at bounding box center [511, 127] width 324 height 21
click at [461, 127] on input "scrollable content" at bounding box center [511, 127] width 323 height 17
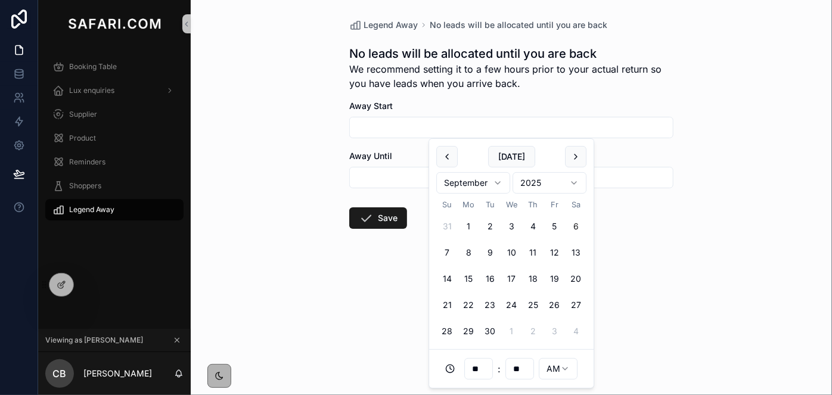
click at [575, 226] on button "6" at bounding box center [575, 226] width 21 height 21
type input "**********"
click at [380, 181] on input "scrollable content" at bounding box center [511, 177] width 323 height 17
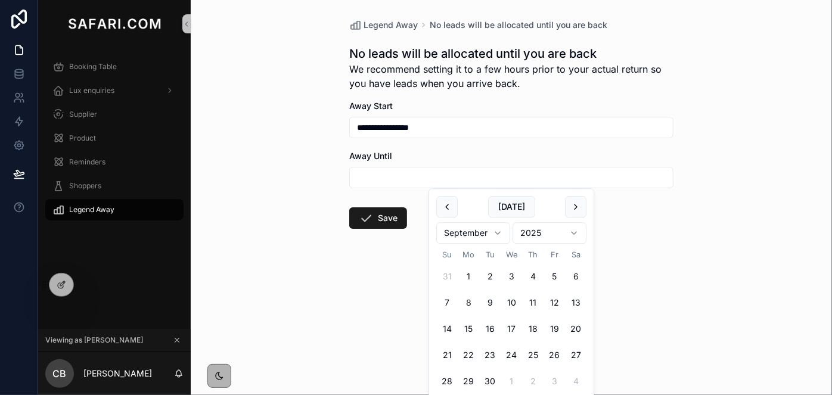
click at [467, 300] on button "8" at bounding box center [468, 303] width 21 height 21
click at [404, 177] on input "**********" at bounding box center [511, 177] width 323 height 17
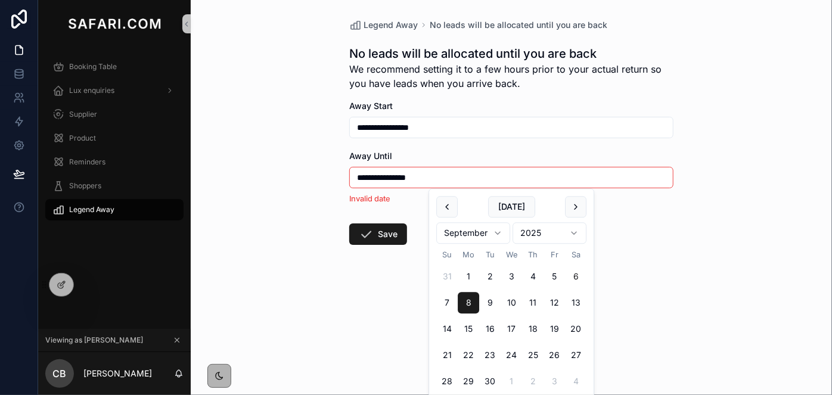
type input "**********"
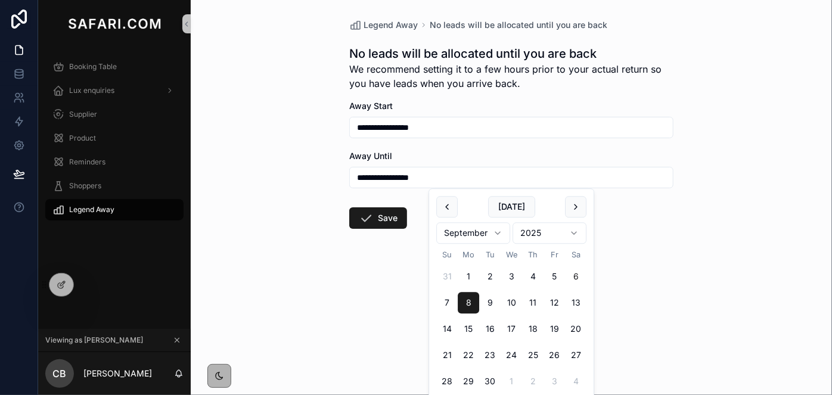
type input "**"
type input "**********"
click at [370, 220] on icon "scrollable content" at bounding box center [366, 218] width 14 height 14
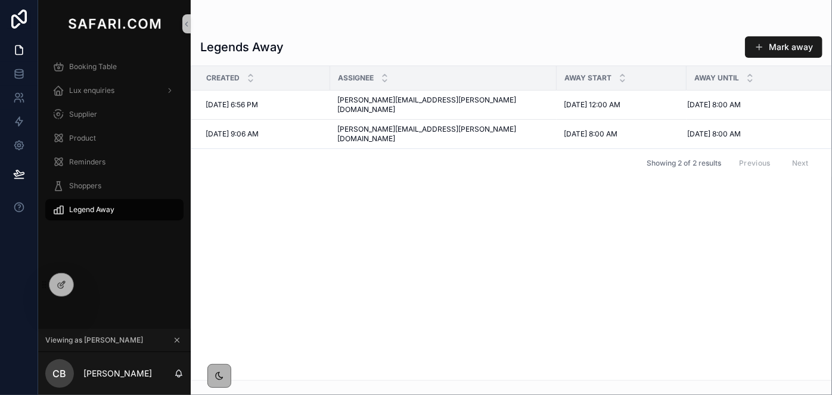
click at [179, 342] on icon "scrollable content" at bounding box center [177, 340] width 8 height 8
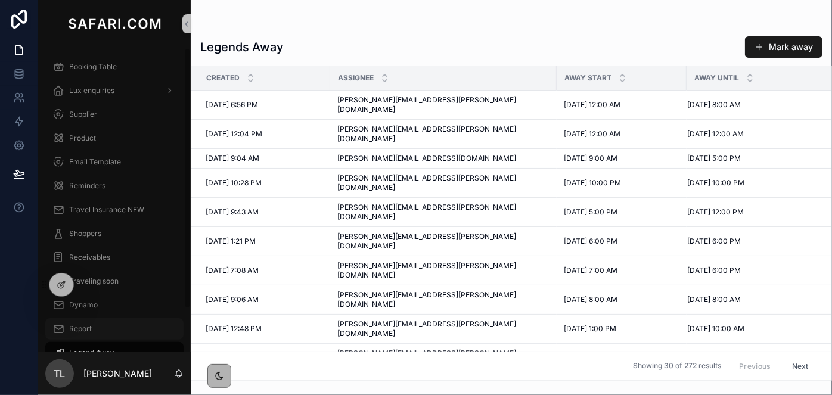
click at [81, 331] on span "Report" at bounding box center [80, 329] width 23 height 10
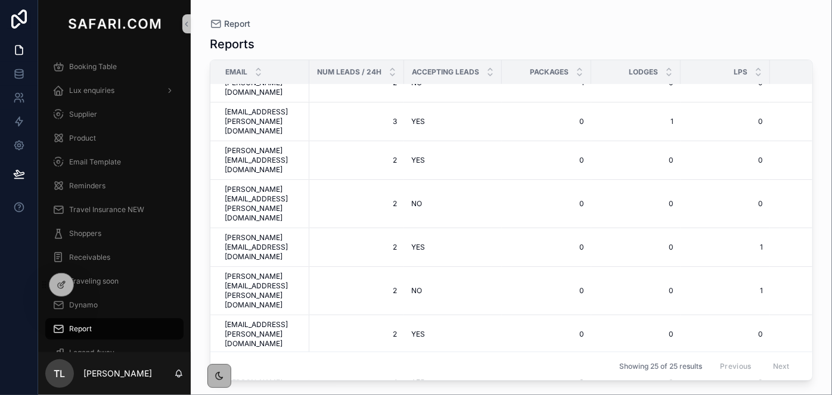
scroll to position [456, 0]
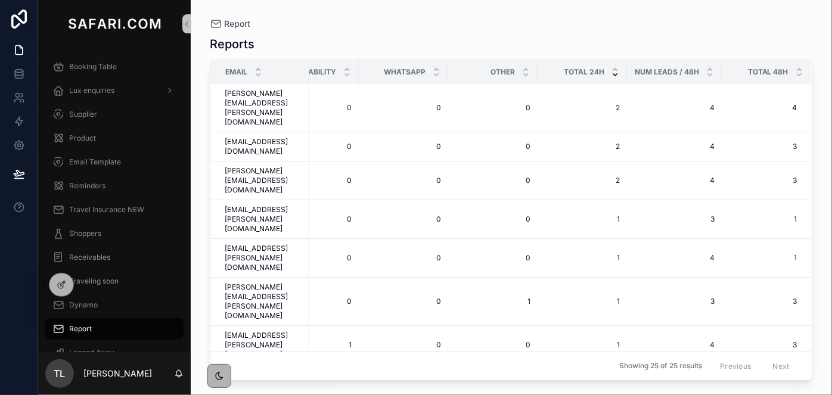
scroll to position [0, 596]
